Goal: Task Accomplishment & Management: Manage account settings

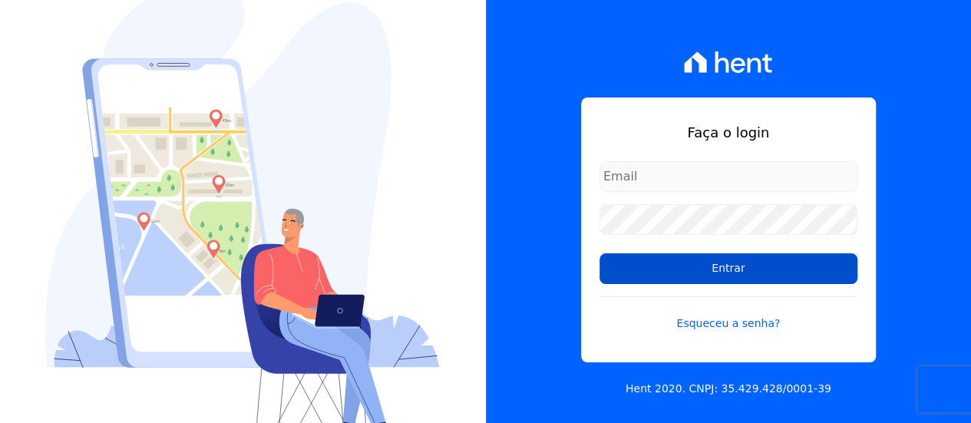
type input "[EMAIL_ADDRESS][DOMAIN_NAME]"
click at [733, 267] on input "Entrar" at bounding box center [729, 268] width 258 height 31
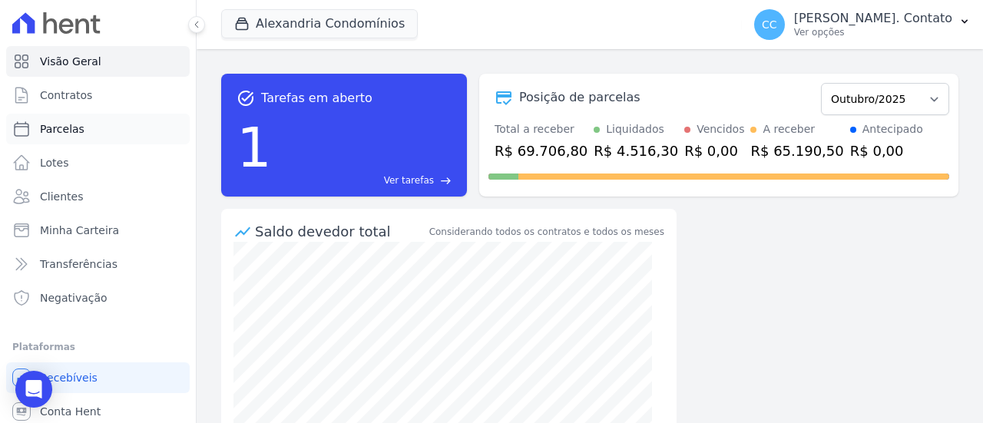
click at [58, 131] on span "Parcelas" at bounding box center [62, 128] width 45 height 15
select select
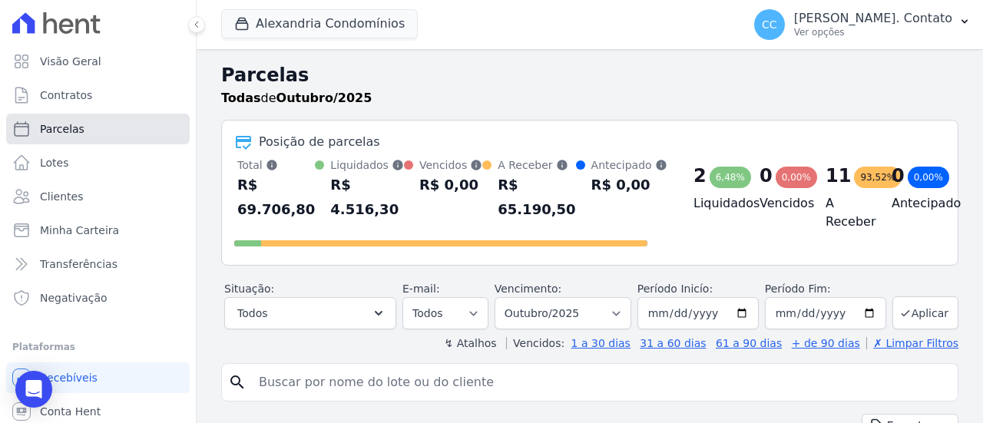
click at [67, 131] on span "Parcelas" at bounding box center [62, 128] width 45 height 15
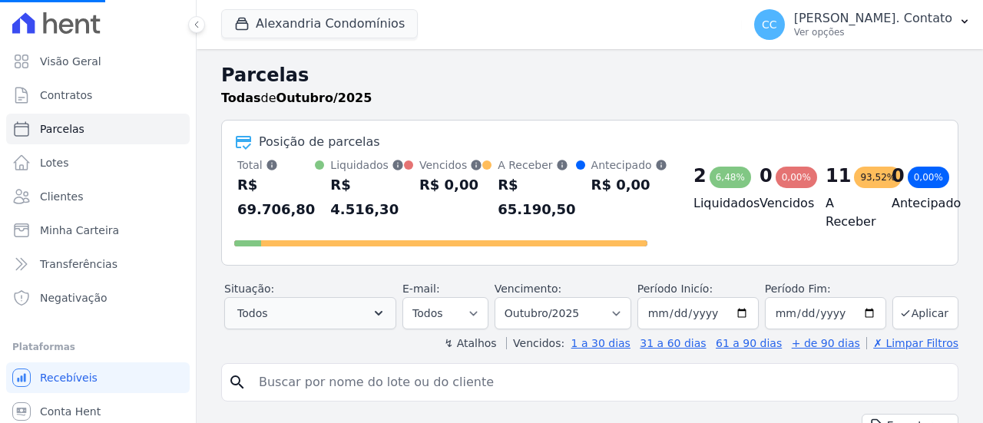
select select
click at [349, 302] on button "Todos" at bounding box center [310, 313] width 172 height 32
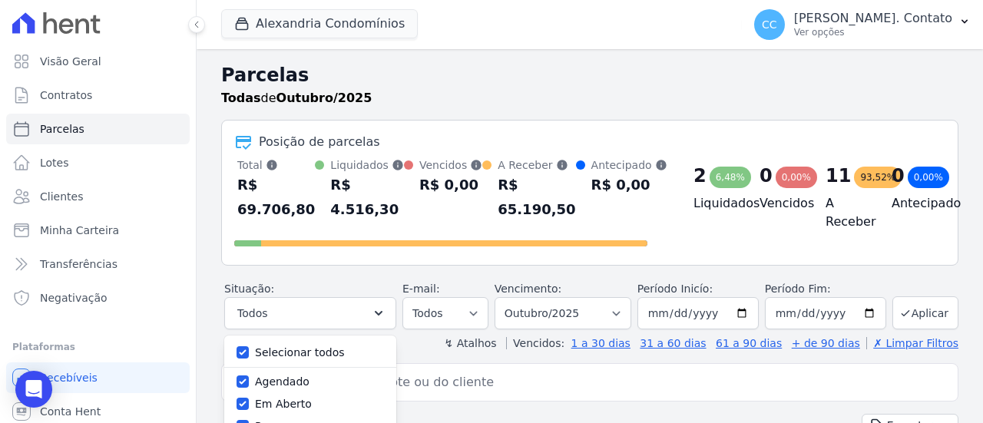
click at [349, 302] on button "Todos" at bounding box center [310, 313] width 172 height 32
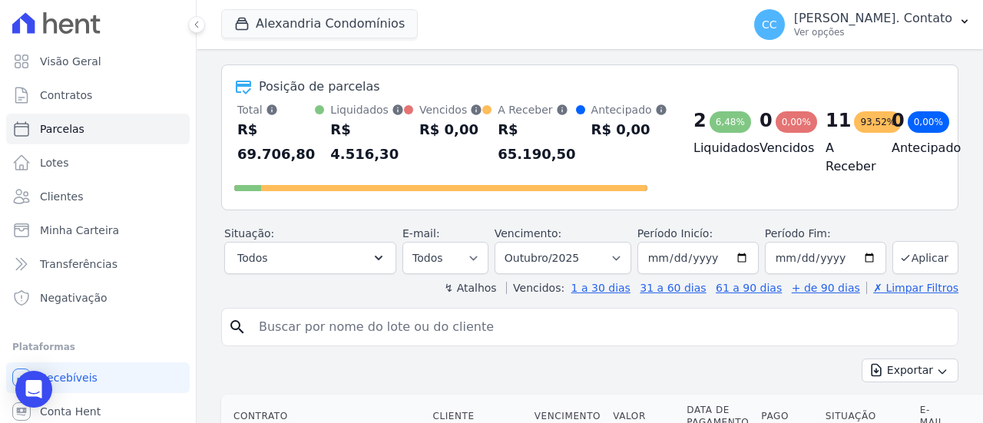
scroll to position [77, 0]
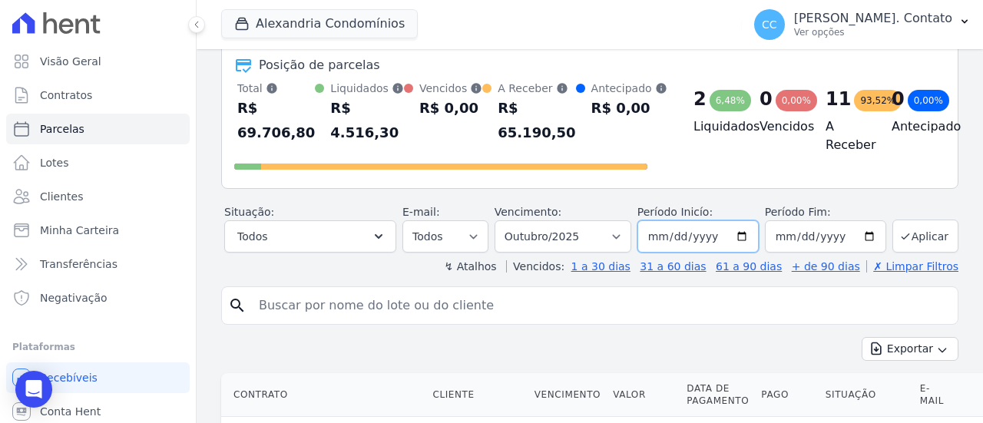
click at [736, 236] on input "2025-10-01" at bounding box center [697, 236] width 121 height 32
type input "[DATE]"
click at [863, 234] on input "2025-10-31" at bounding box center [825, 236] width 121 height 32
type input "[DATE]"
click at [899, 239] on icon "submit" at bounding box center [905, 236] width 12 height 12
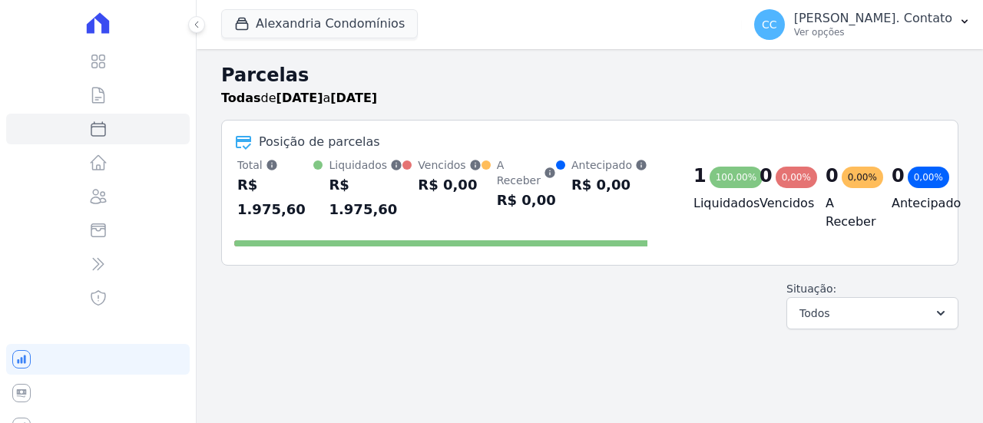
select select
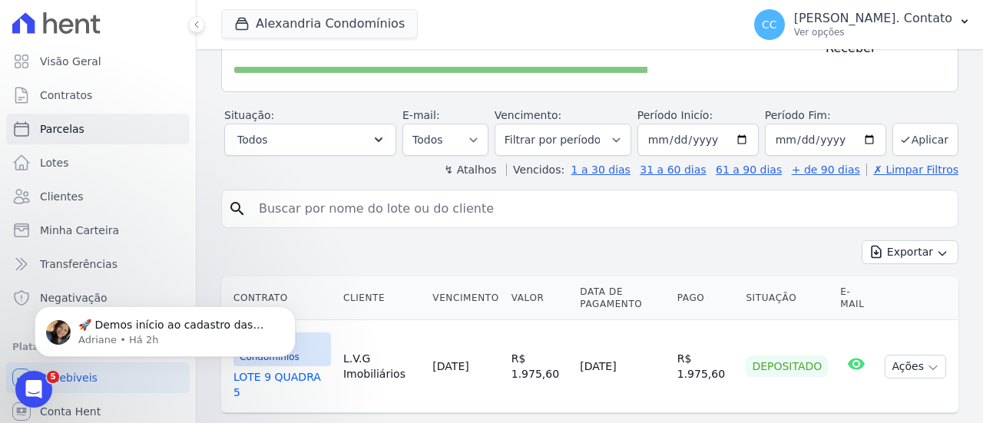
click at [459, 320] on td "[DATE]" at bounding box center [465, 366] width 78 height 93
click at [294, 315] on icon "Dismiss notification" at bounding box center [291, 310] width 8 height 8
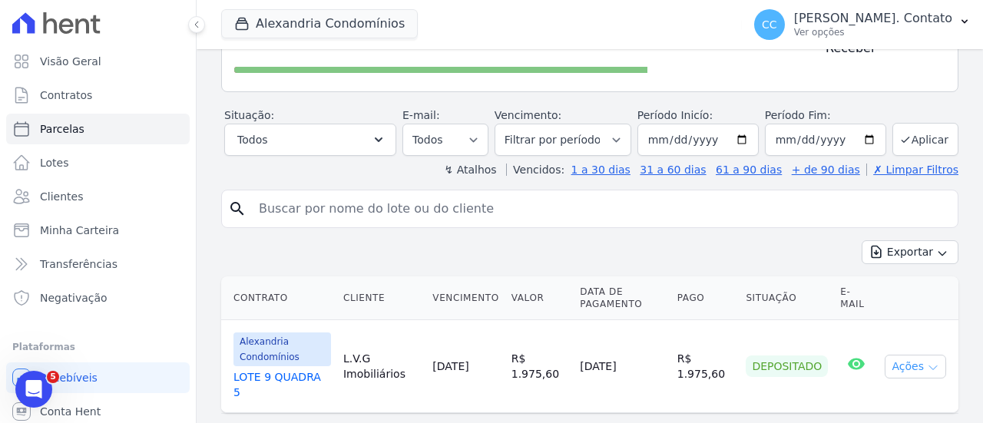
click at [927, 362] on icon "button" at bounding box center [933, 368] width 12 height 12
click at [637, 240] on div "Exportar Exportar PDF Exportar CSV" at bounding box center [589, 258] width 737 height 36
